Goal: Task Accomplishment & Management: Use online tool/utility

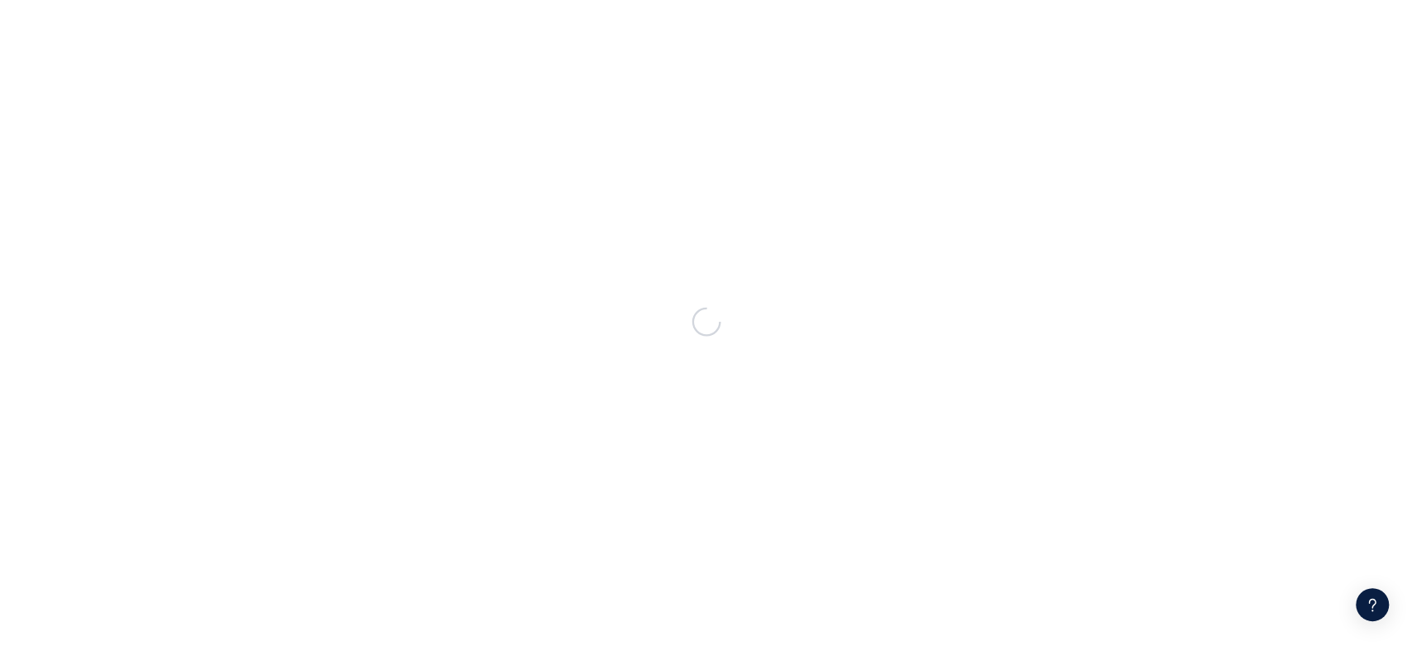
click at [617, 379] on div at bounding box center [706, 323] width 1412 height 646
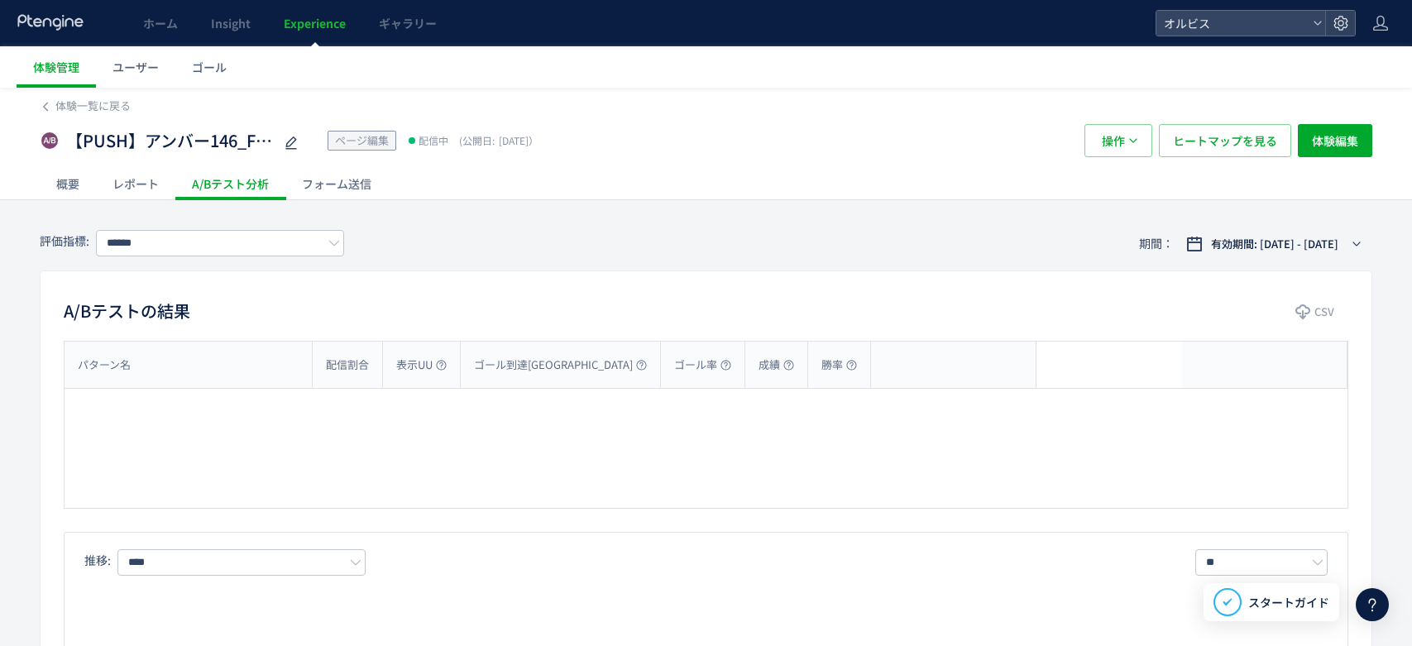
type input "*********"
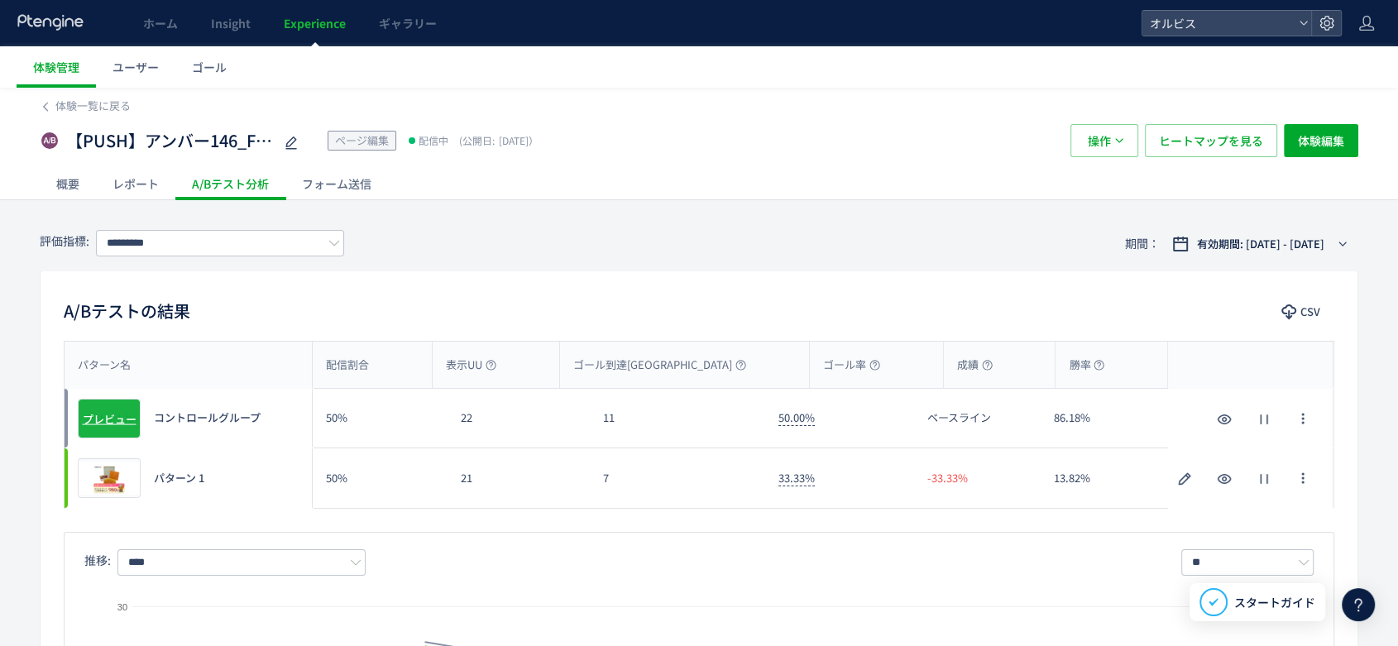
click at [109, 414] on span "プレビュー" at bounding box center [110, 418] width 54 height 16
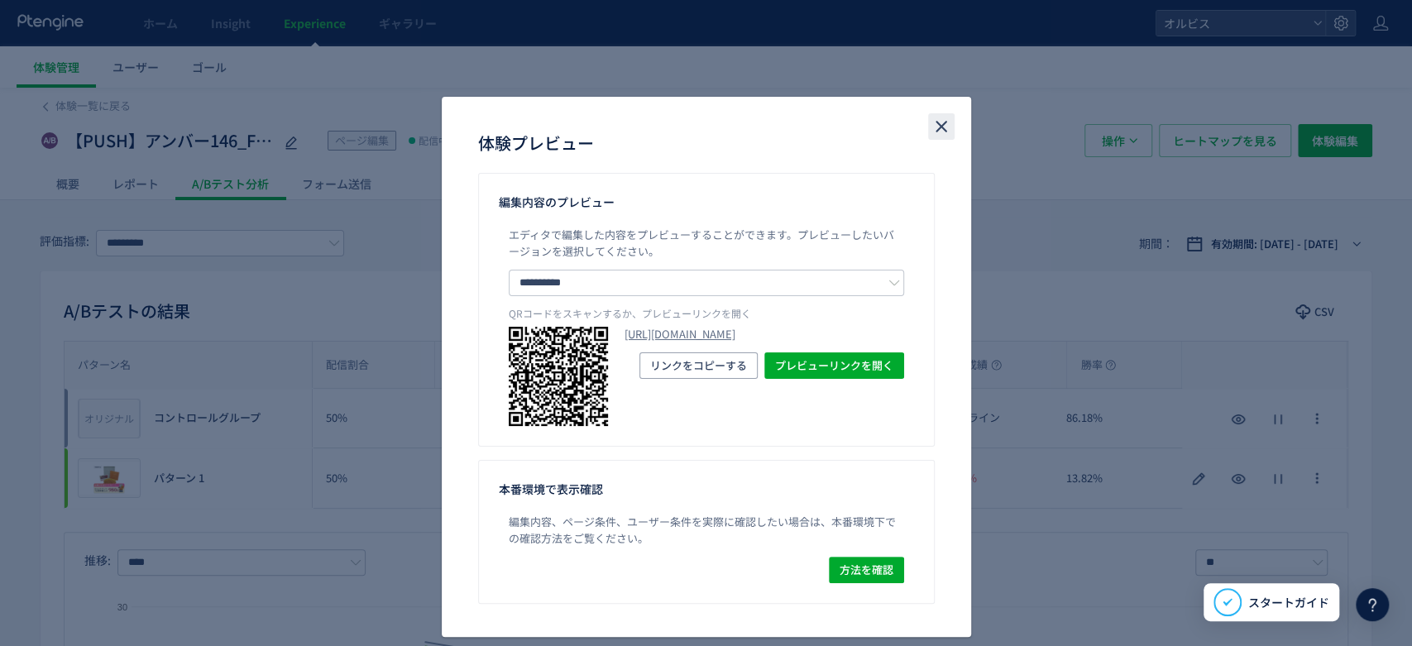
click at [931, 128] on icon "close" at bounding box center [941, 127] width 20 height 20
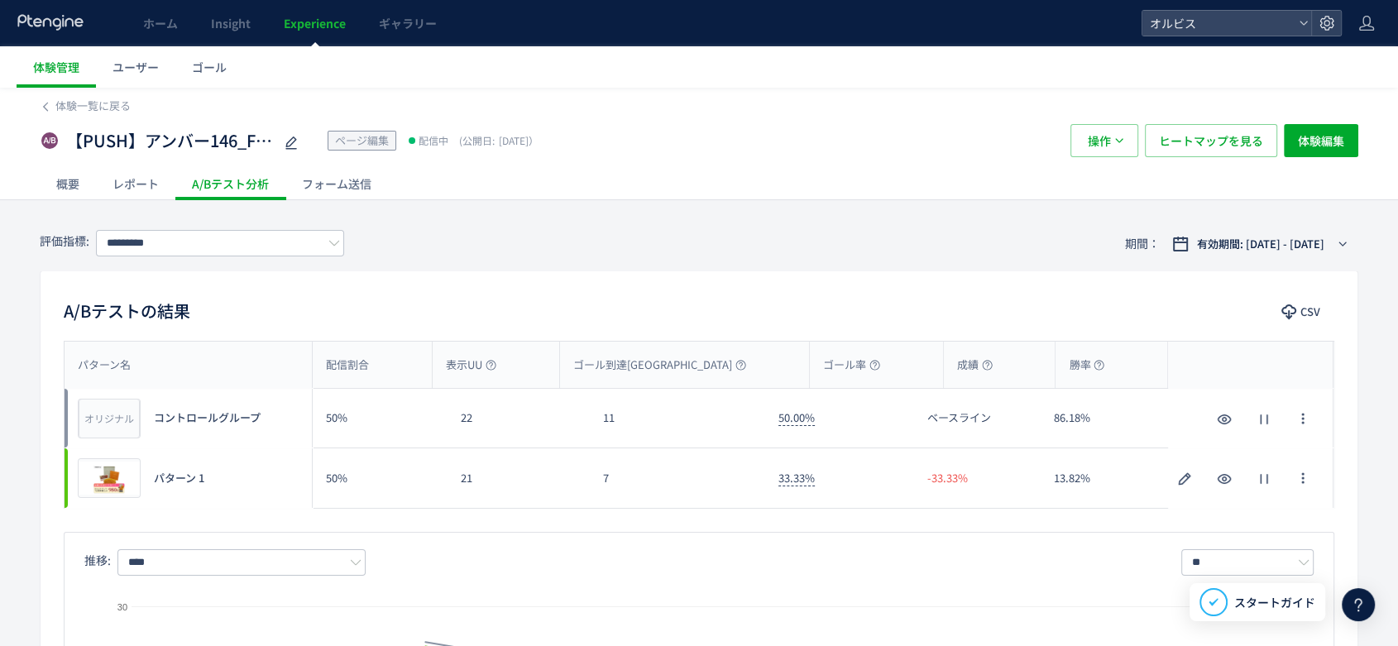
scroll to position [17, 0]
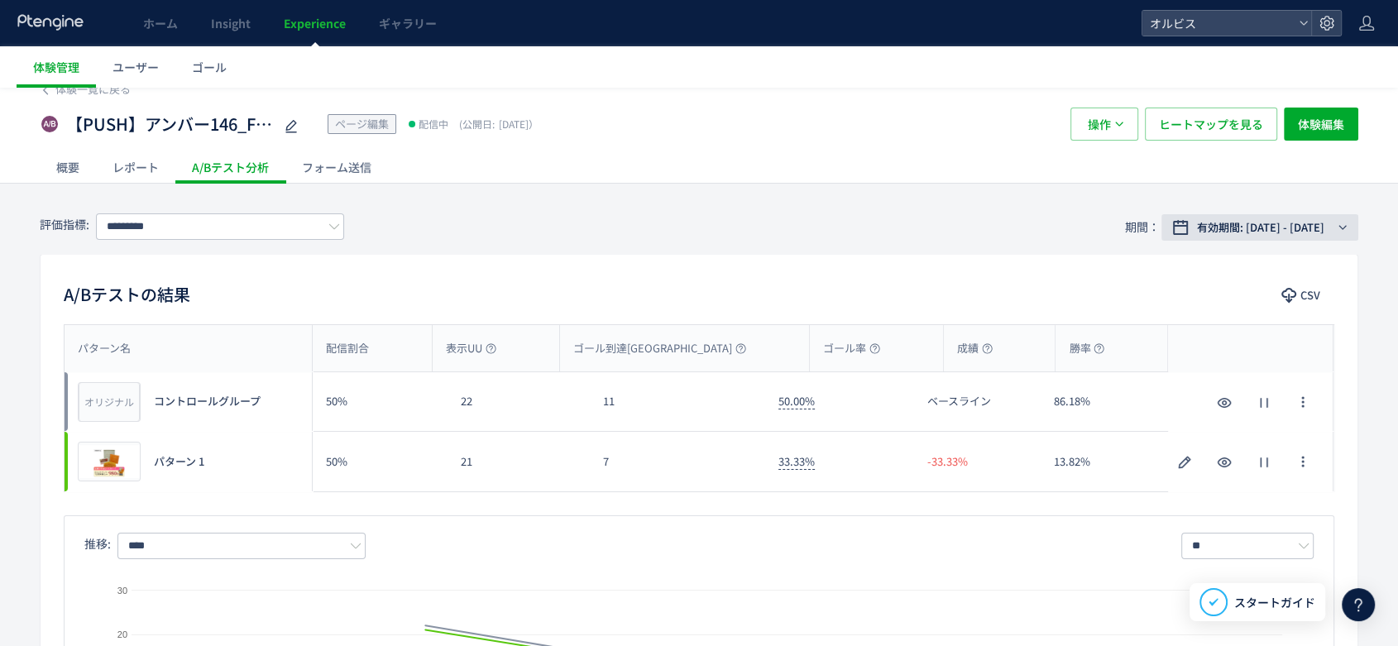
click at [1283, 223] on span "有効期間: [DATE] - [DATE]" at bounding box center [1260, 227] width 127 height 17
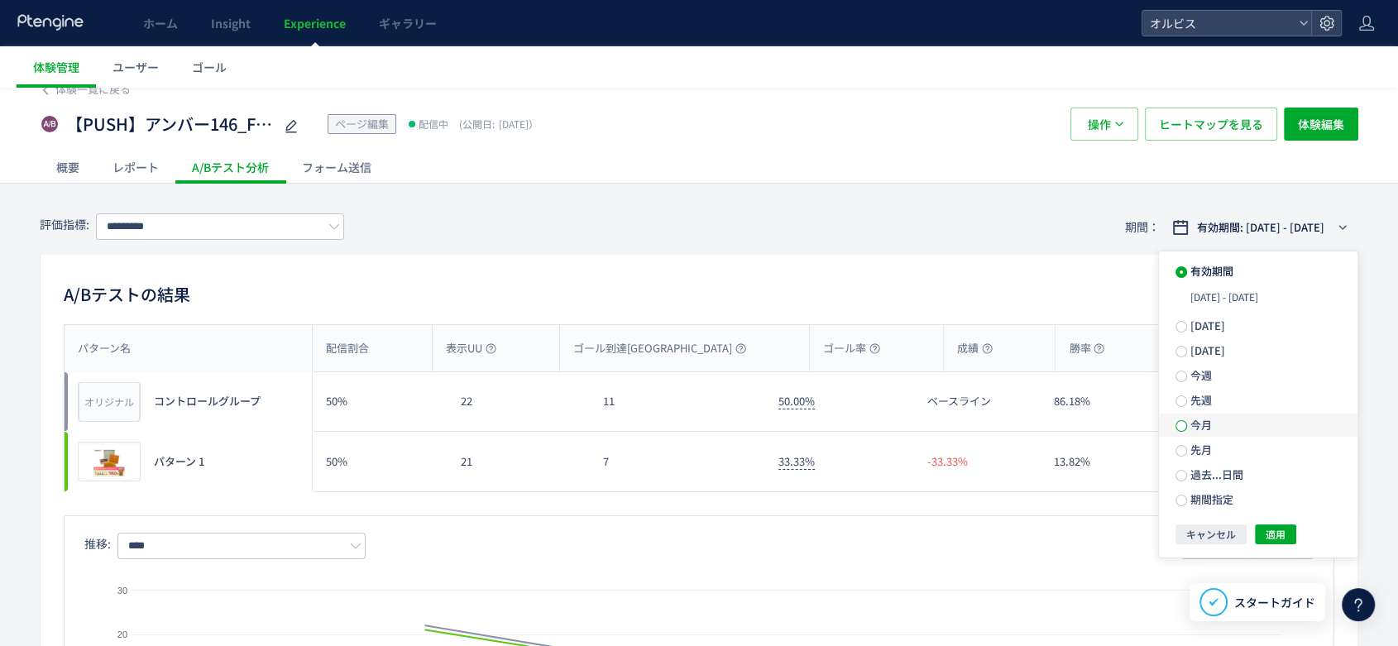
click at [1184, 431] on span at bounding box center [1181, 426] width 12 height 12
click at [1272, 509] on span "適用" at bounding box center [1275, 505] width 20 height 20
